Goal: Entertainment & Leisure: Consume media (video, audio)

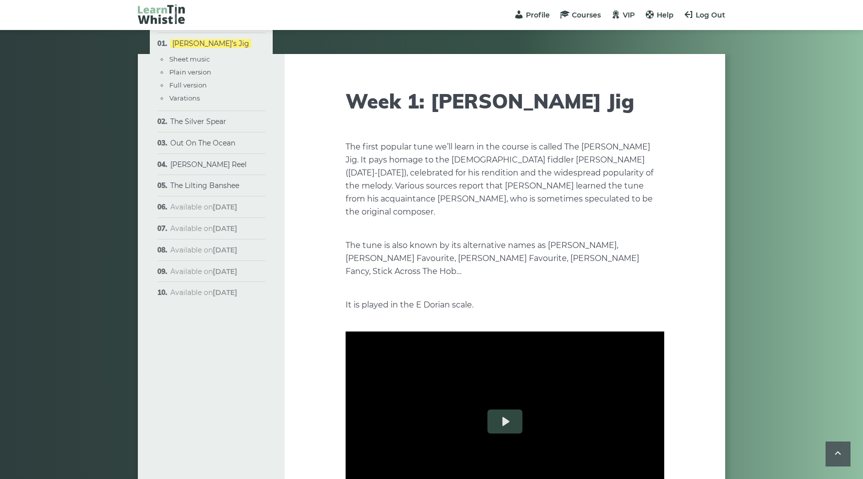
scroll to position [569, 0]
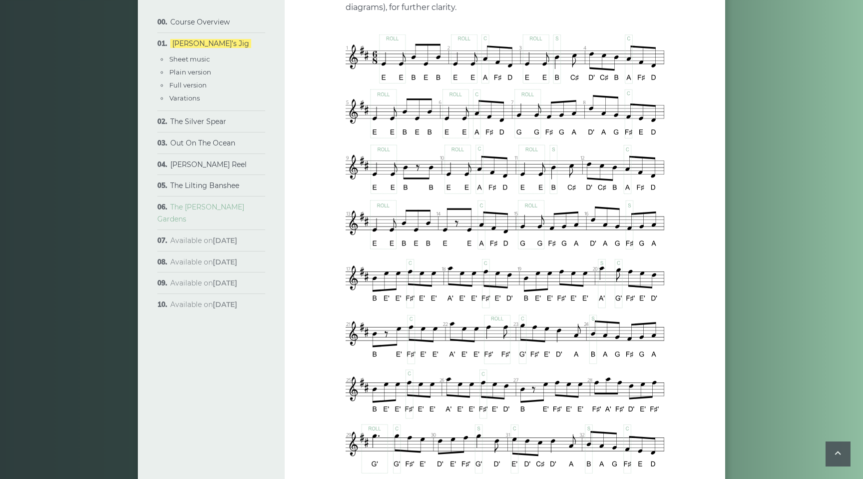
click at [195, 208] on link "The [PERSON_NAME] Gardens" at bounding box center [200, 212] width 87 height 21
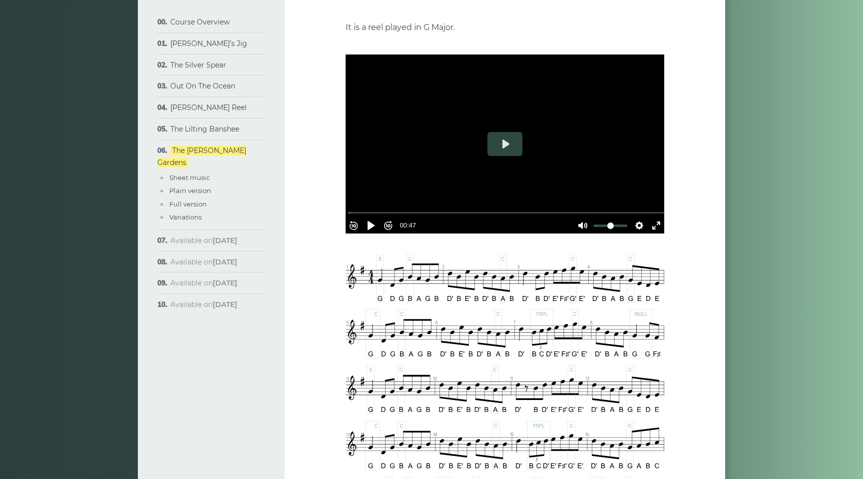
scroll to position [187, 0]
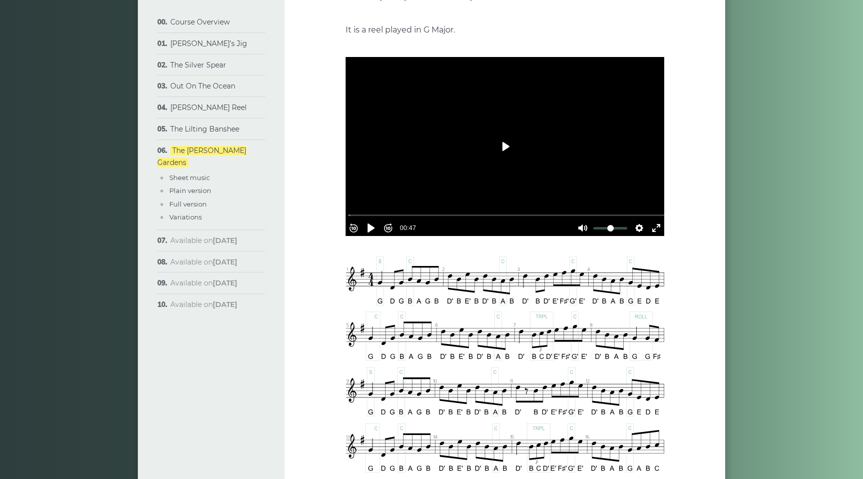
click at [510, 134] on button "Play" at bounding box center [505, 146] width 35 height 24
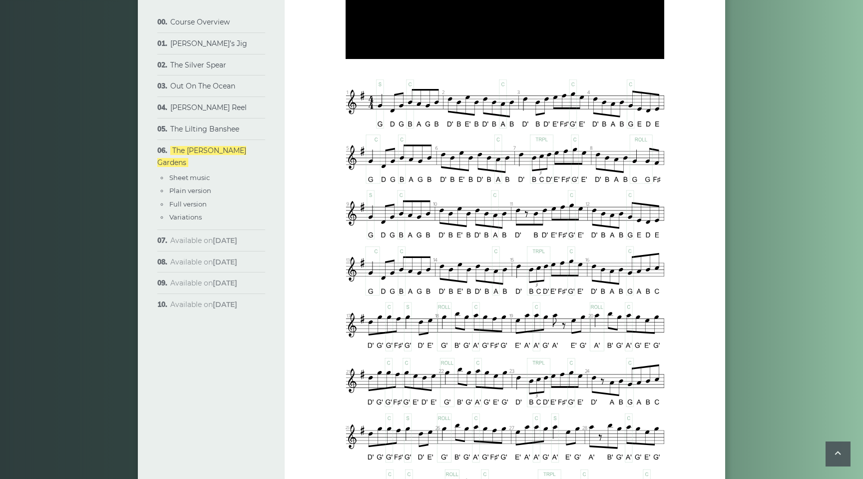
scroll to position [376, 0]
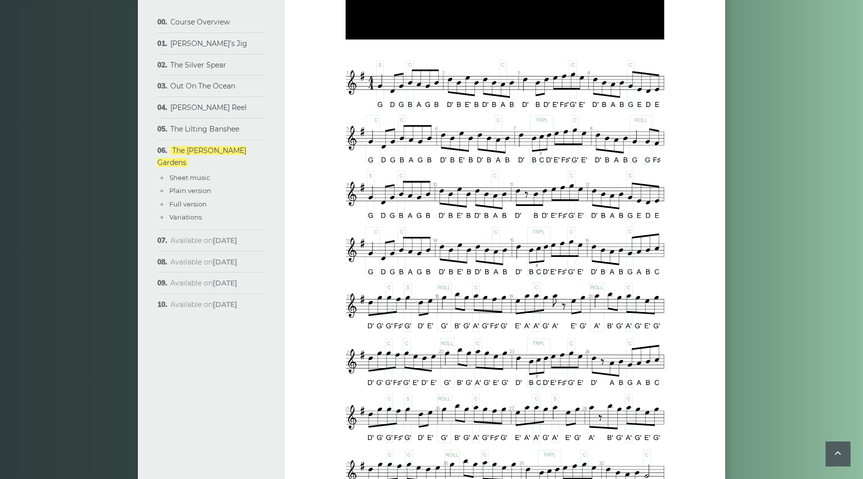
type input "*****"
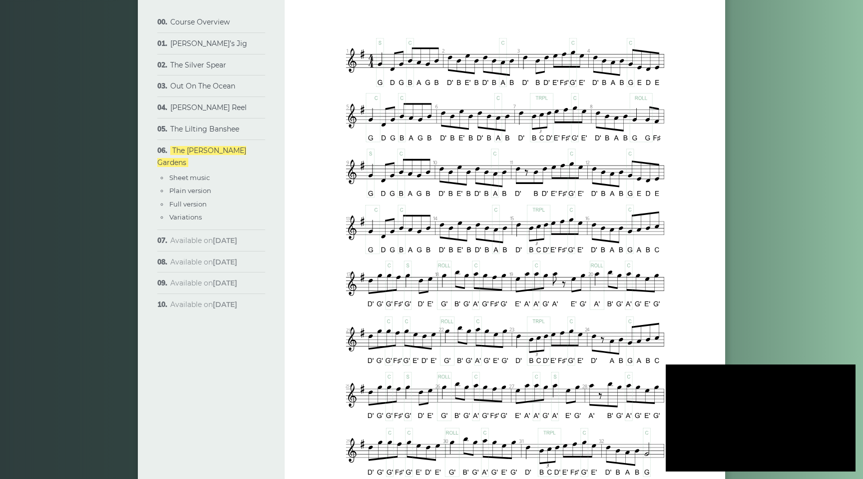
scroll to position [400, 0]
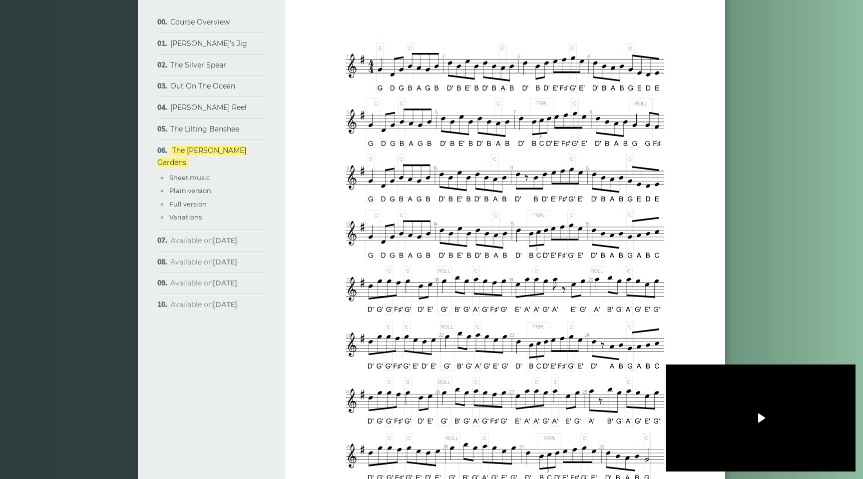
click at [762, 421] on button "Play" at bounding box center [760, 418] width 35 height 24
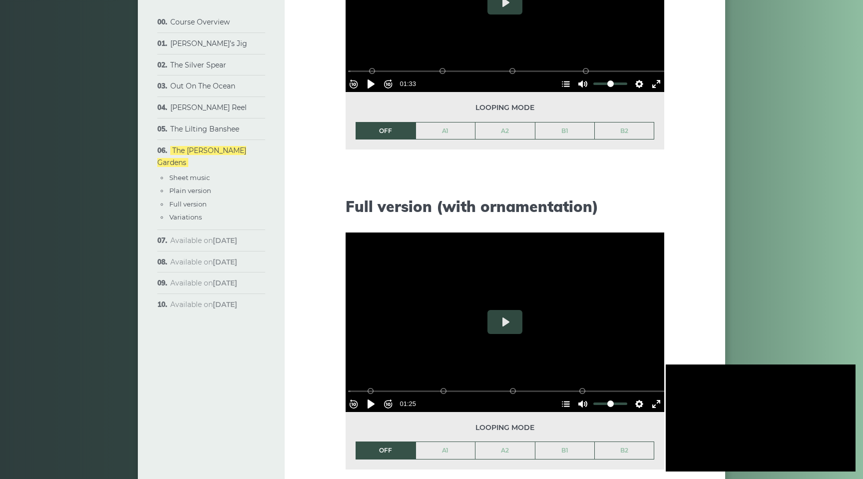
scroll to position [1098, 0]
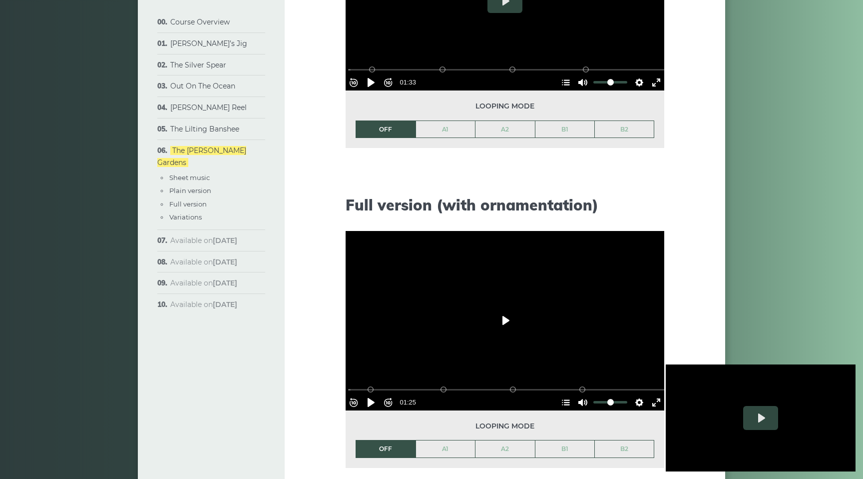
click at [500, 308] on button "Play" at bounding box center [505, 320] width 35 height 24
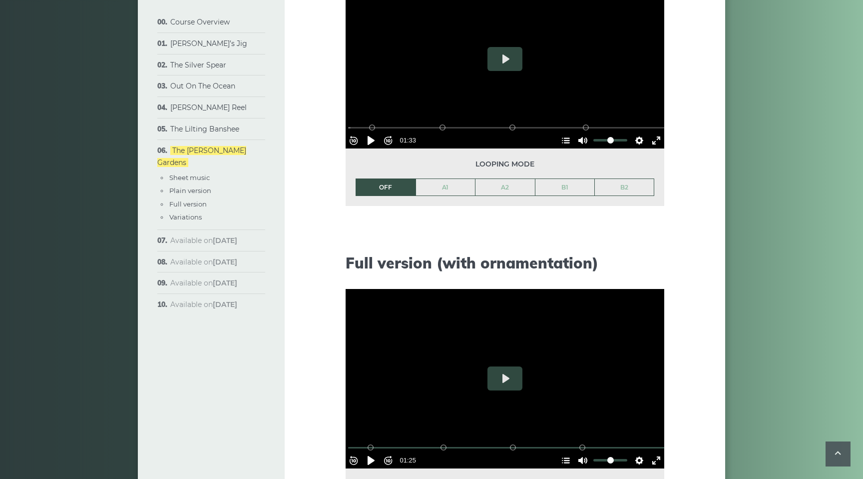
scroll to position [1056, 0]
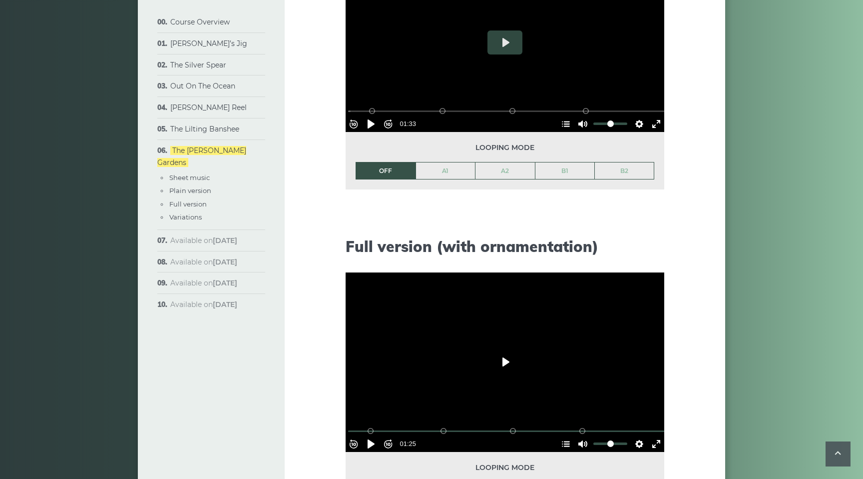
click at [502, 350] on button "Play" at bounding box center [505, 362] width 35 height 24
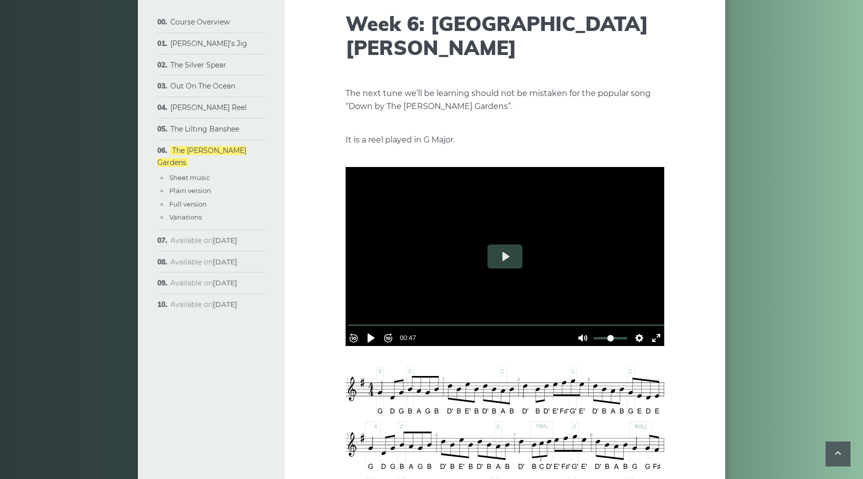
scroll to position [0, 0]
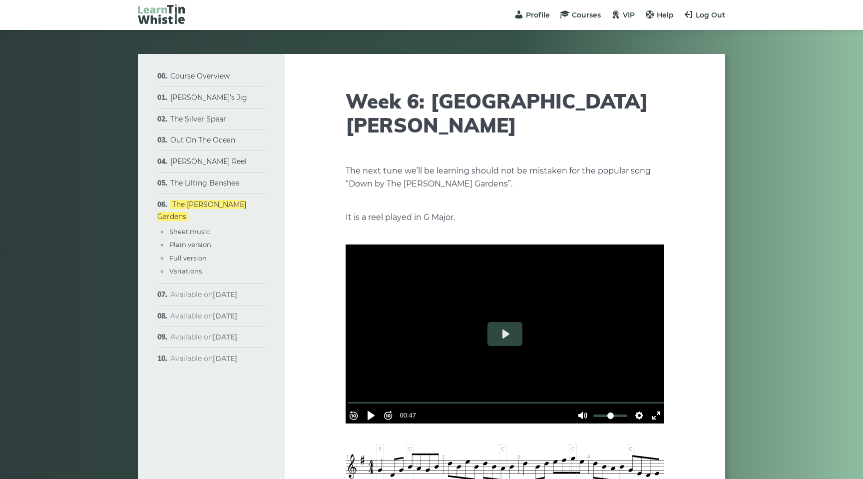
type input "***"
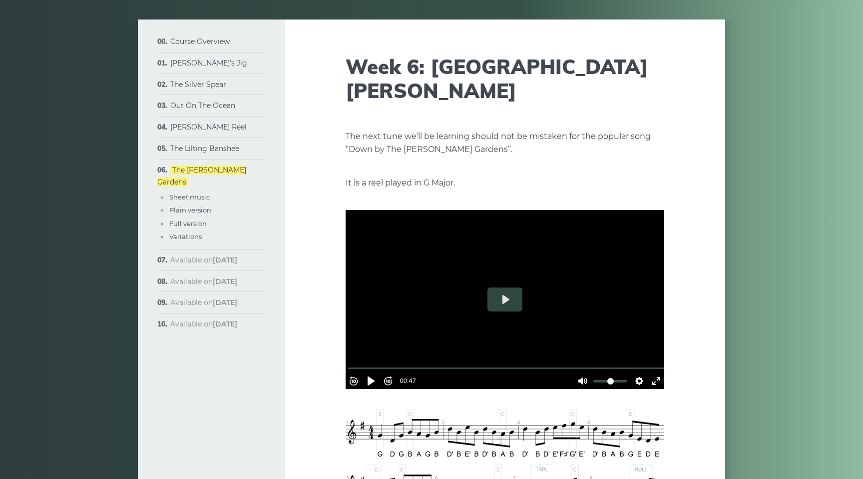
scroll to position [50, 0]
